Goal: Transaction & Acquisition: Obtain resource

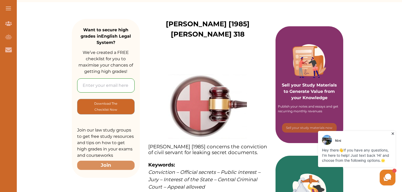
scroll to position [68, 0]
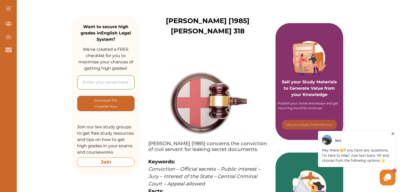
click at [108, 161] on button "Join" at bounding box center [105, 161] width 57 height 9
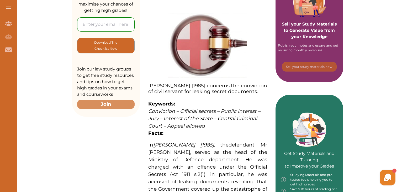
scroll to position [63, 0]
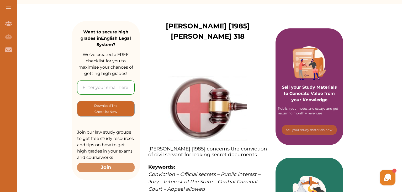
click at [102, 88] on input "email" at bounding box center [105, 87] width 57 height 14
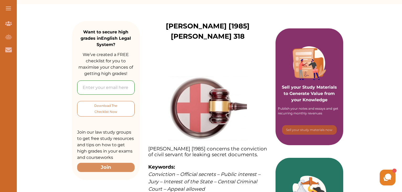
click at [104, 104] on p "Download The Checklist Now" at bounding box center [106, 108] width 36 height 12
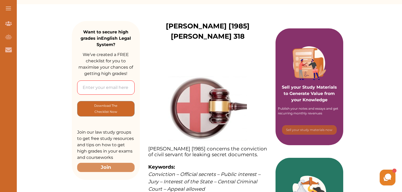
click at [102, 85] on input "email" at bounding box center [105, 87] width 57 height 14
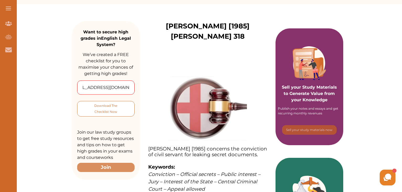
type input "[EMAIL_ADDRESS][DOMAIN_NAME]"
click at [114, 104] on p "Download The Checklist Now" at bounding box center [106, 108] width 36 height 12
